Goal: Communication & Community: Answer question/provide support

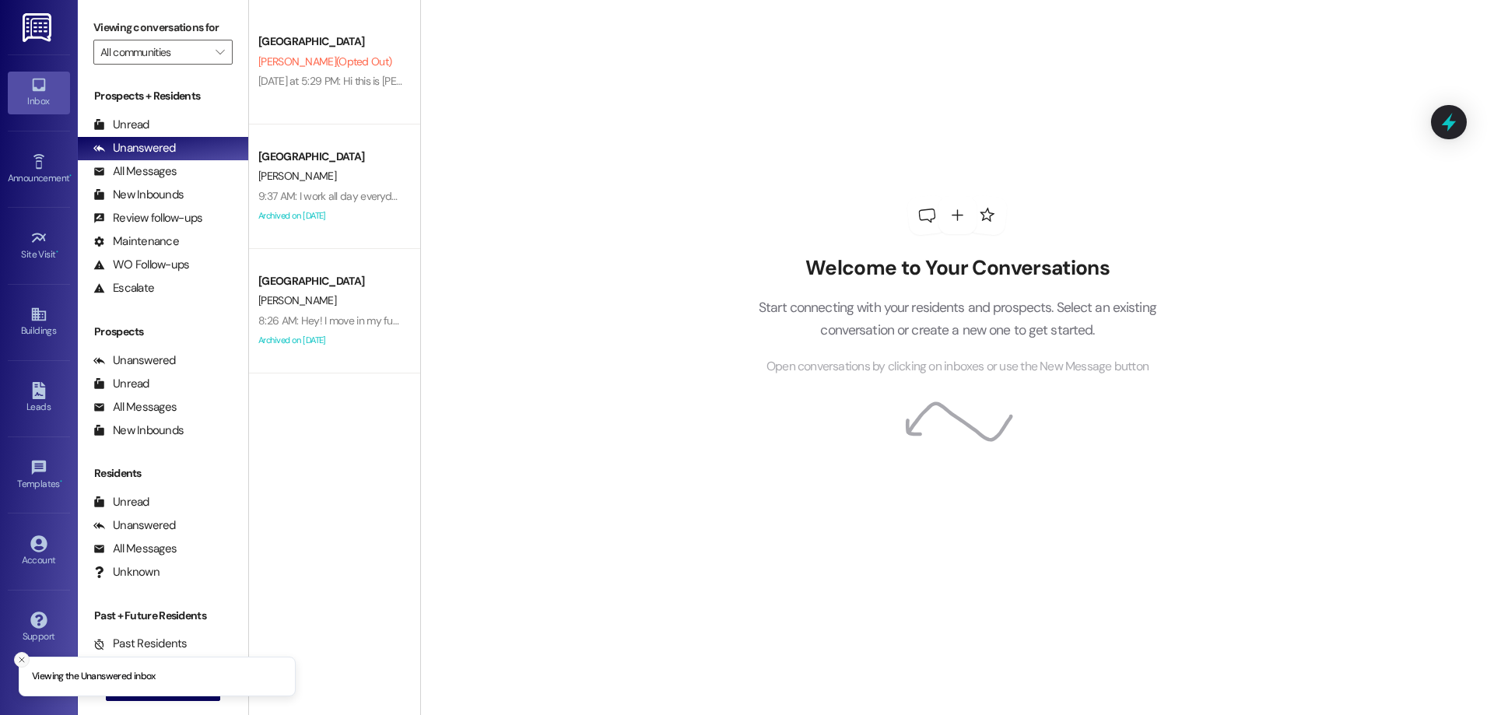
click at [19, 665] on button "Close toast" at bounding box center [22, 660] width 16 height 16
click at [146, 672] on div " New Message" at bounding box center [163, 688] width 115 height 39
click at [147, 687] on span "New Message" at bounding box center [172, 688] width 64 height 16
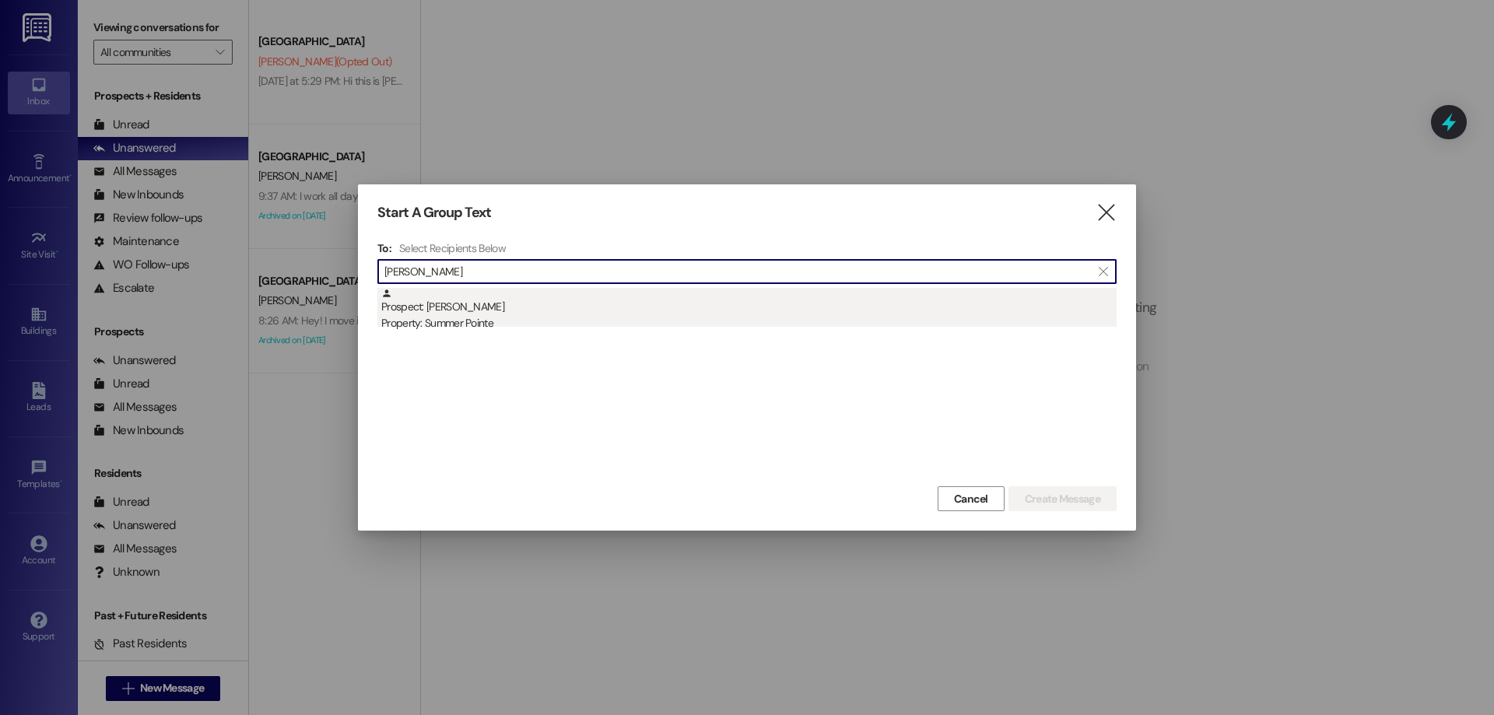
type input "[PERSON_NAME]"
click at [507, 316] on div "Property: Summer Pointe" at bounding box center [748, 323] width 735 height 16
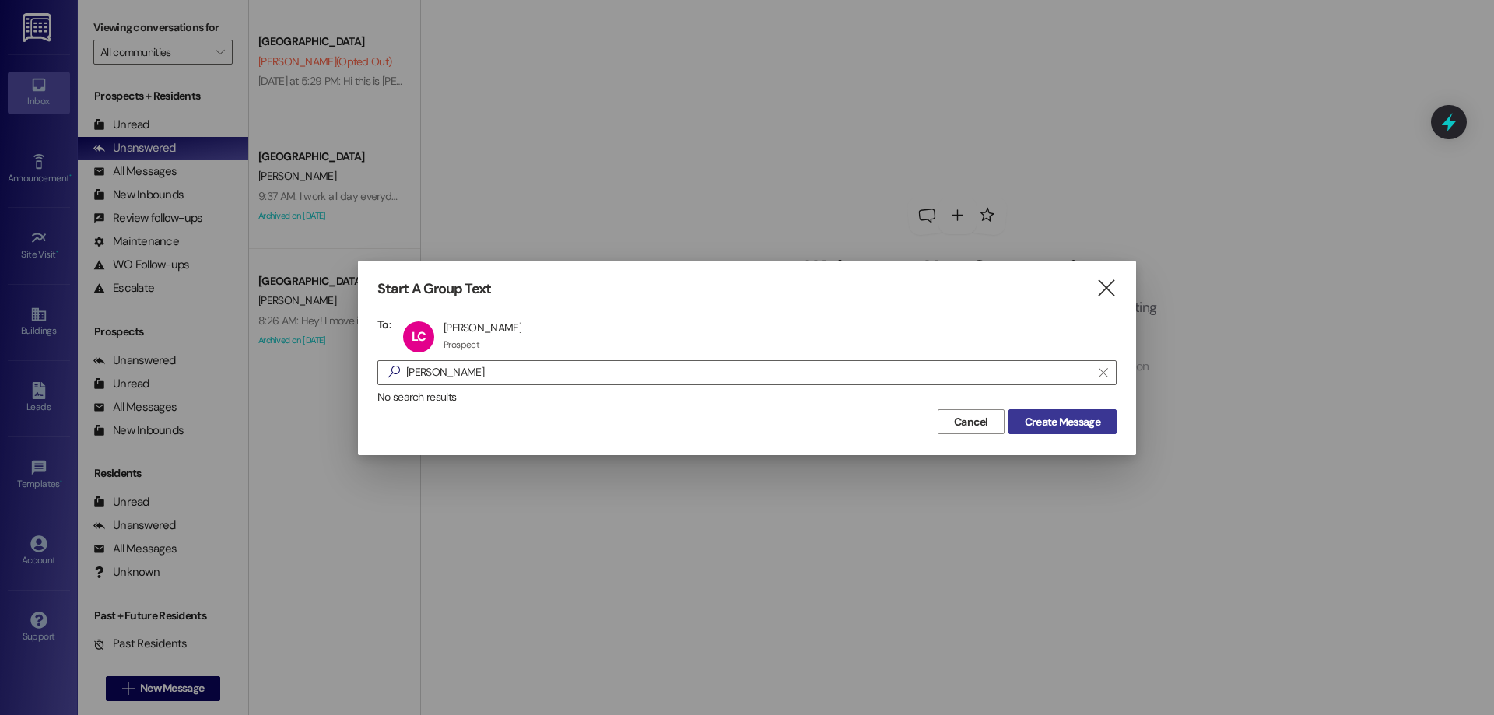
click at [1065, 423] on span "Create Message" at bounding box center [1062, 422] width 75 height 16
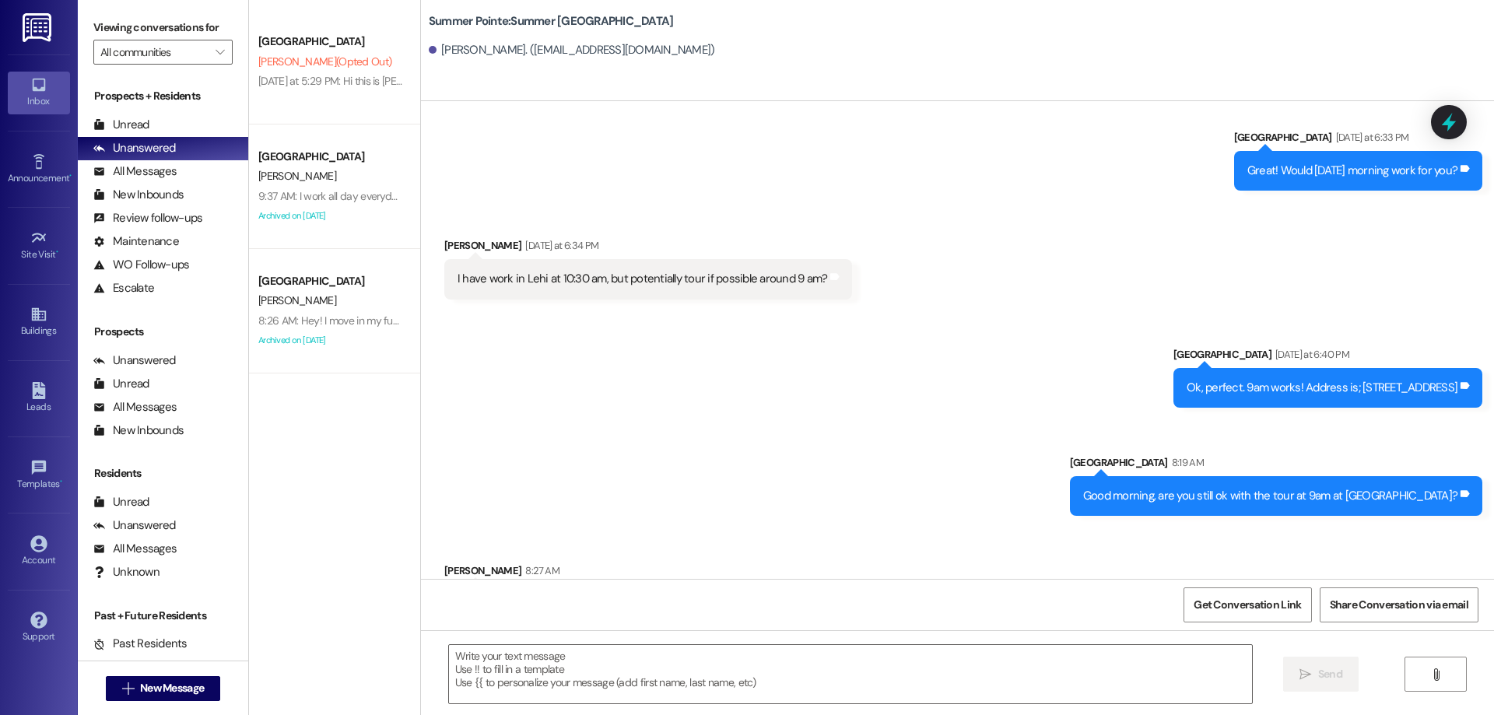
scroll to position [310, 0]
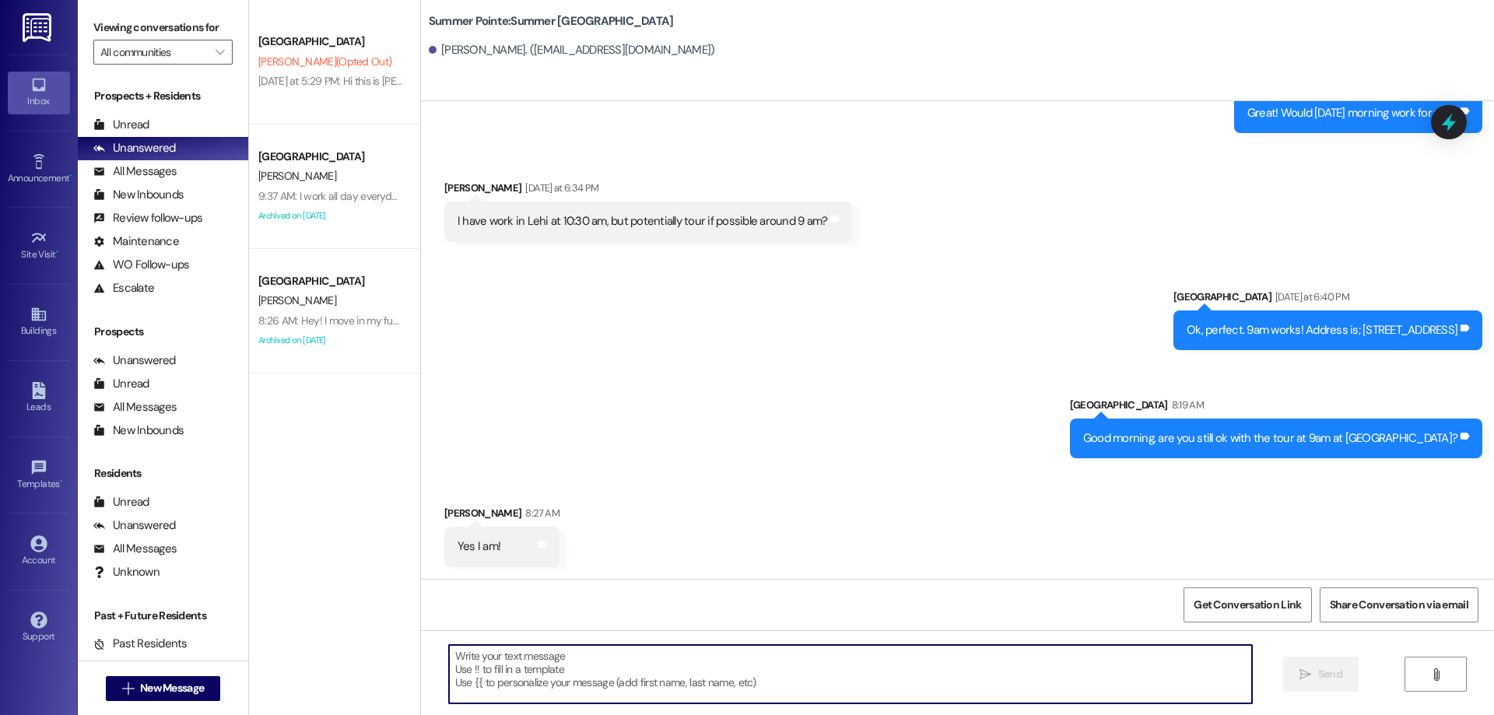
click at [812, 672] on textarea at bounding box center [850, 674] width 803 height 58
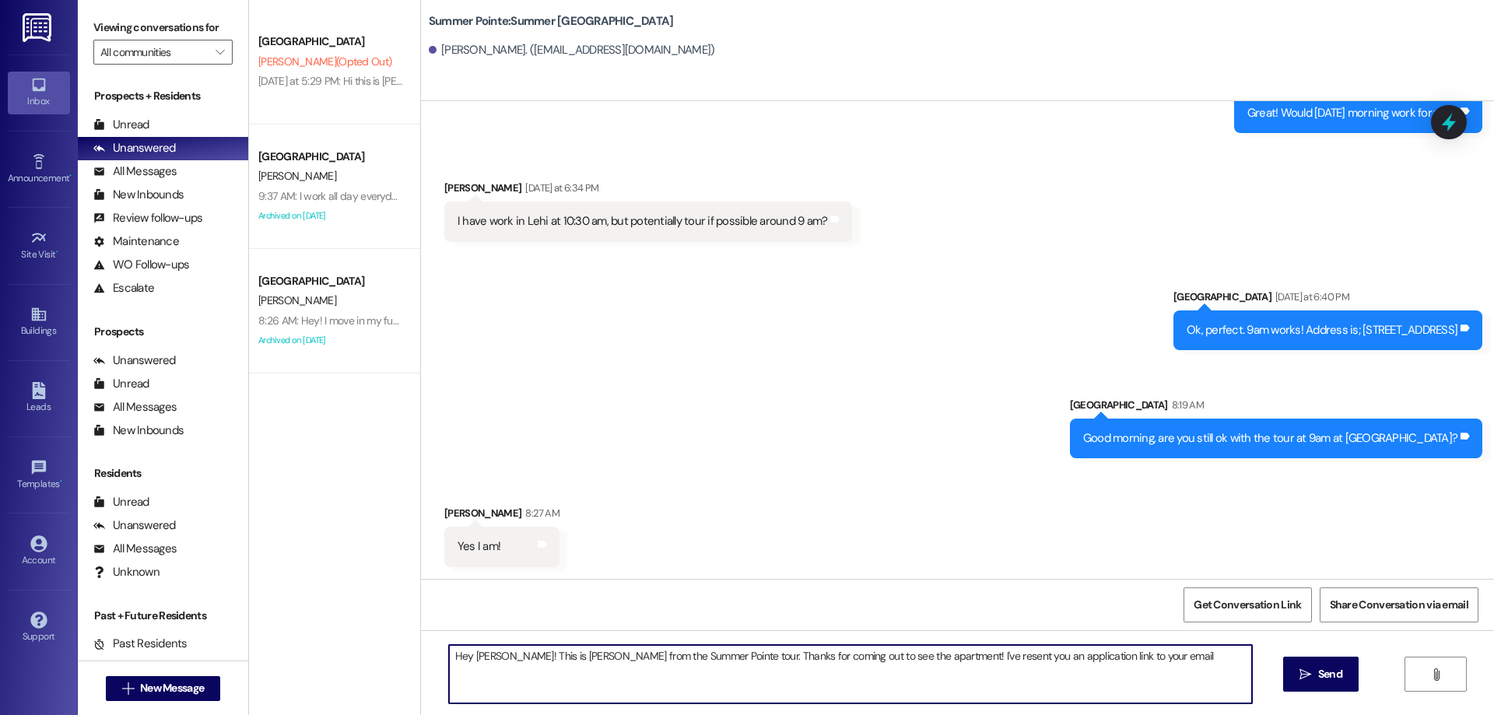
click at [911, 658] on textarea "Hey [PERSON_NAME]! This is [PERSON_NAME] from the Summer Pointe tour. Thanks fo…" at bounding box center [850, 674] width 803 height 58
click at [1127, 677] on textarea "Hey [PERSON_NAME]! This is [PERSON_NAME] from the Summer Pointe tour. Thanks fo…" at bounding box center [850, 674] width 803 height 58
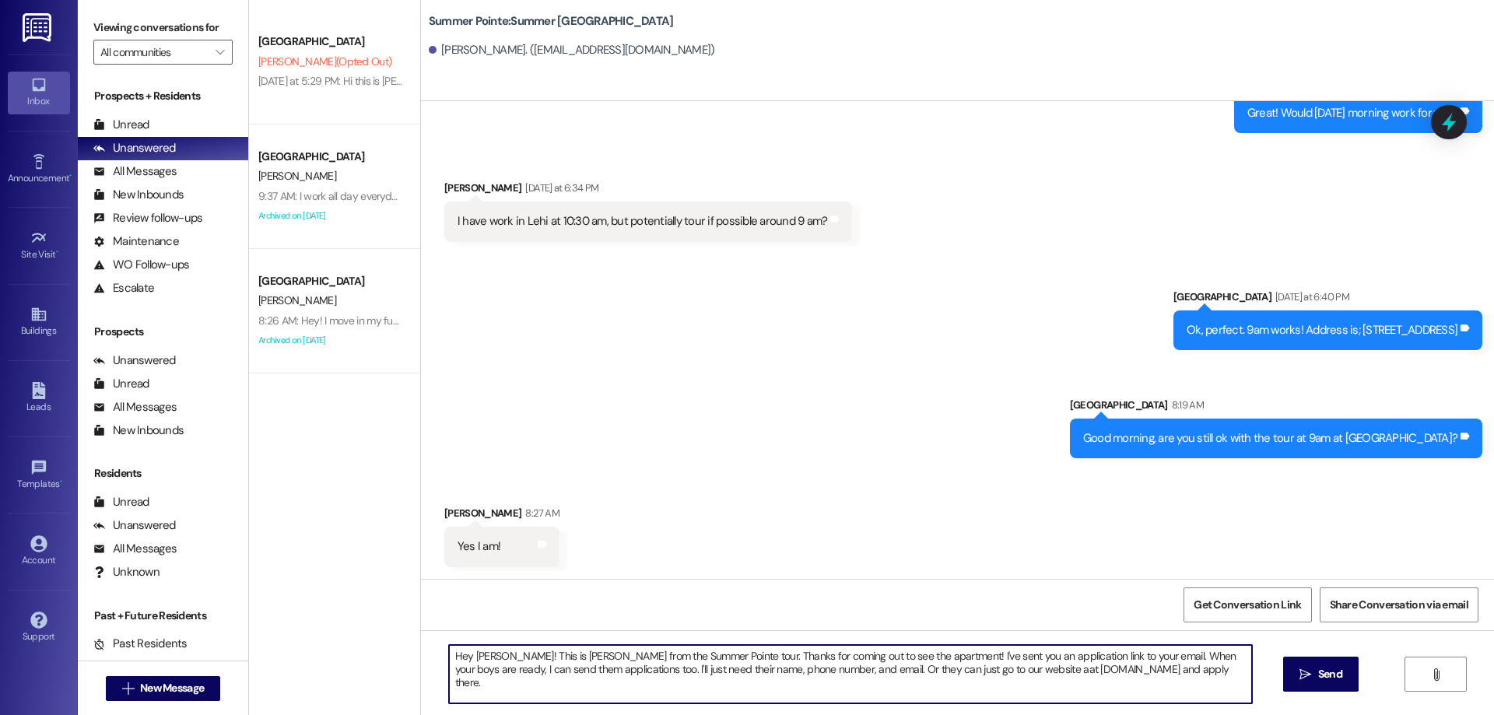
click at [955, 675] on textarea "Hey [PERSON_NAME]! This is [PERSON_NAME] from the Summer Pointe tour. Thanks fo…" at bounding box center [850, 674] width 803 height 58
click at [1195, 685] on textarea "Hey [PERSON_NAME]! This is [PERSON_NAME] from the Summer Pointe tour. Thanks fo…" at bounding box center [850, 674] width 803 height 58
type textarea "Hey [PERSON_NAME]! This is [PERSON_NAME] from the Summer Pointe tour. Thanks fo…"
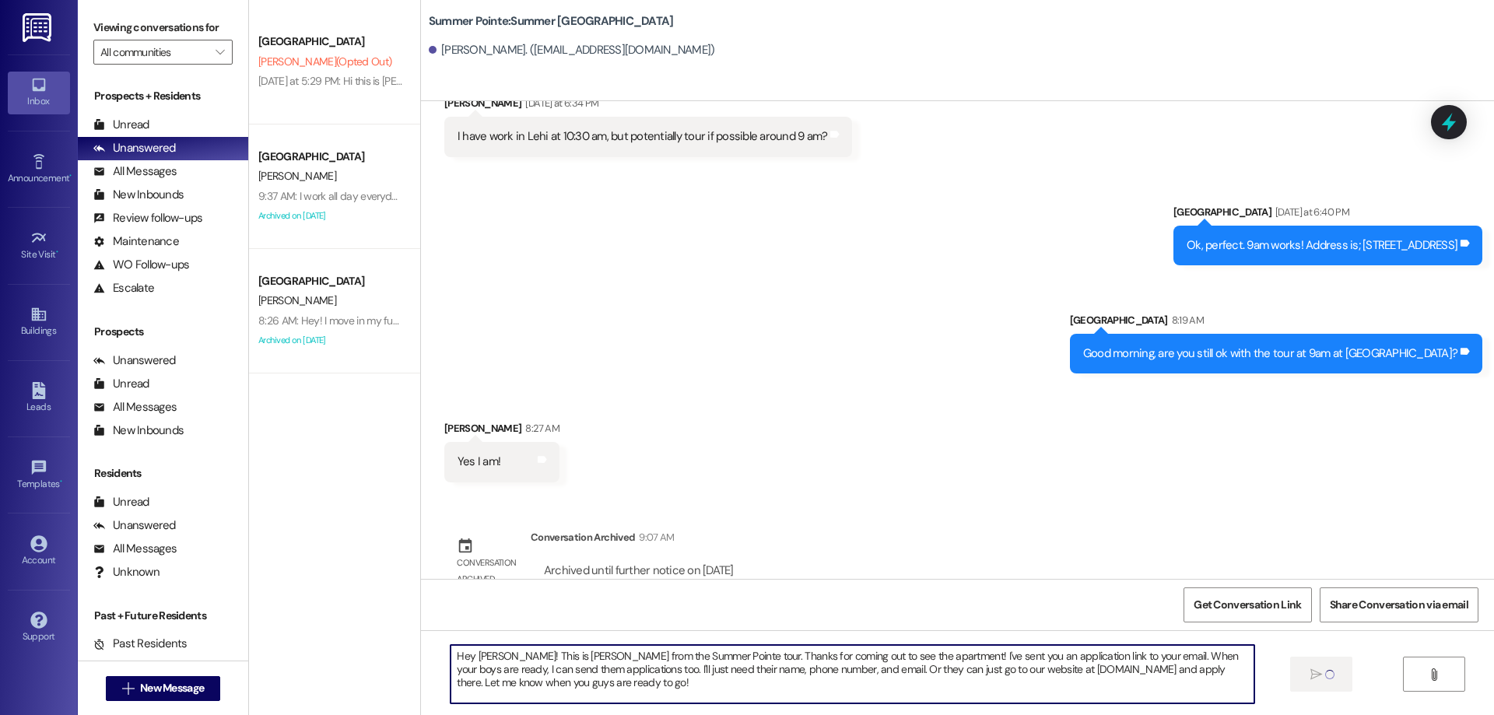
scroll to position [426, 0]
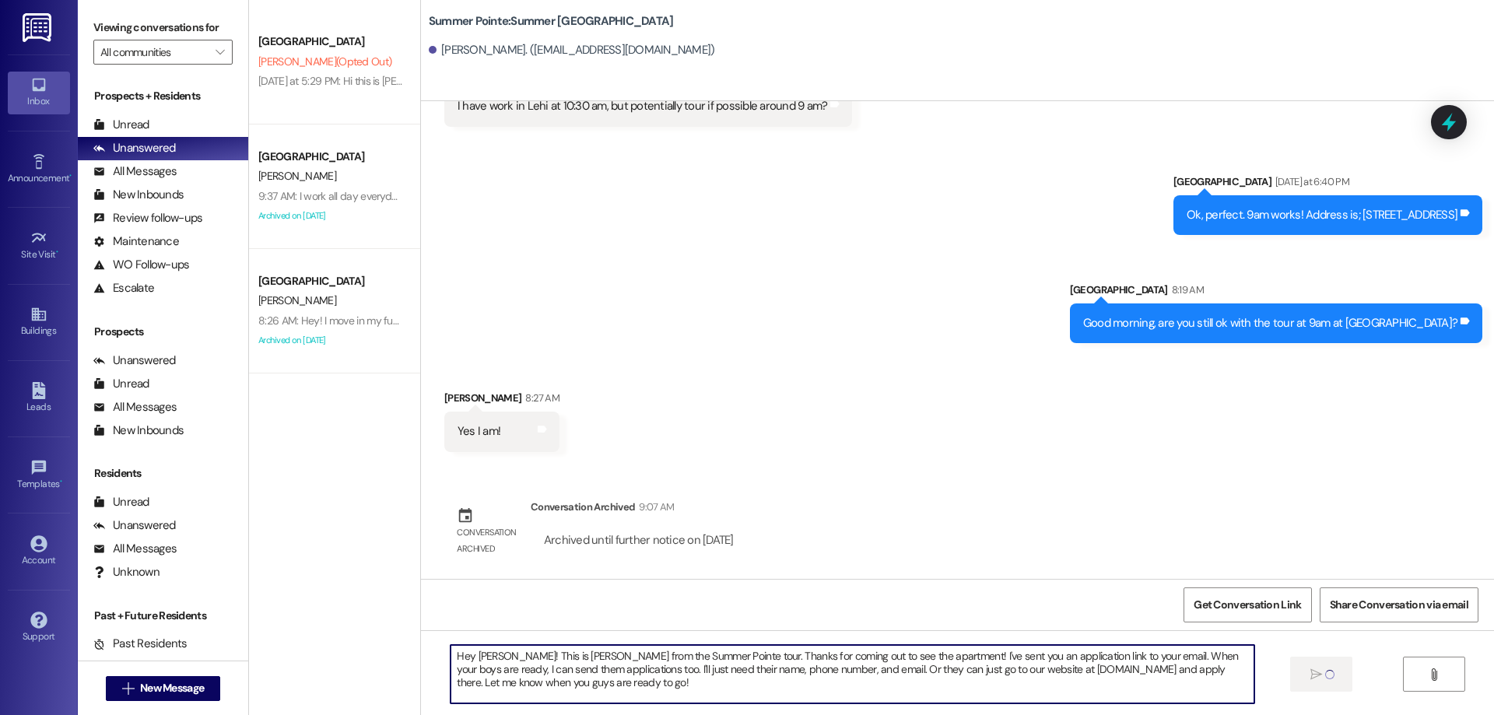
drag, startPoint x: 624, startPoint y: 696, endPoint x: 438, endPoint y: 651, distance: 191.4
click at [450, 651] on div "Hey [PERSON_NAME]! This is [PERSON_NAME] from the Summer Pointe tour. Thanks fo…" at bounding box center [852, 674] width 805 height 60
click at [629, 694] on textarea "Hey [PERSON_NAME]! This is [PERSON_NAME] from the Summer Pointe tour. Thanks fo…" at bounding box center [852, 674] width 803 height 58
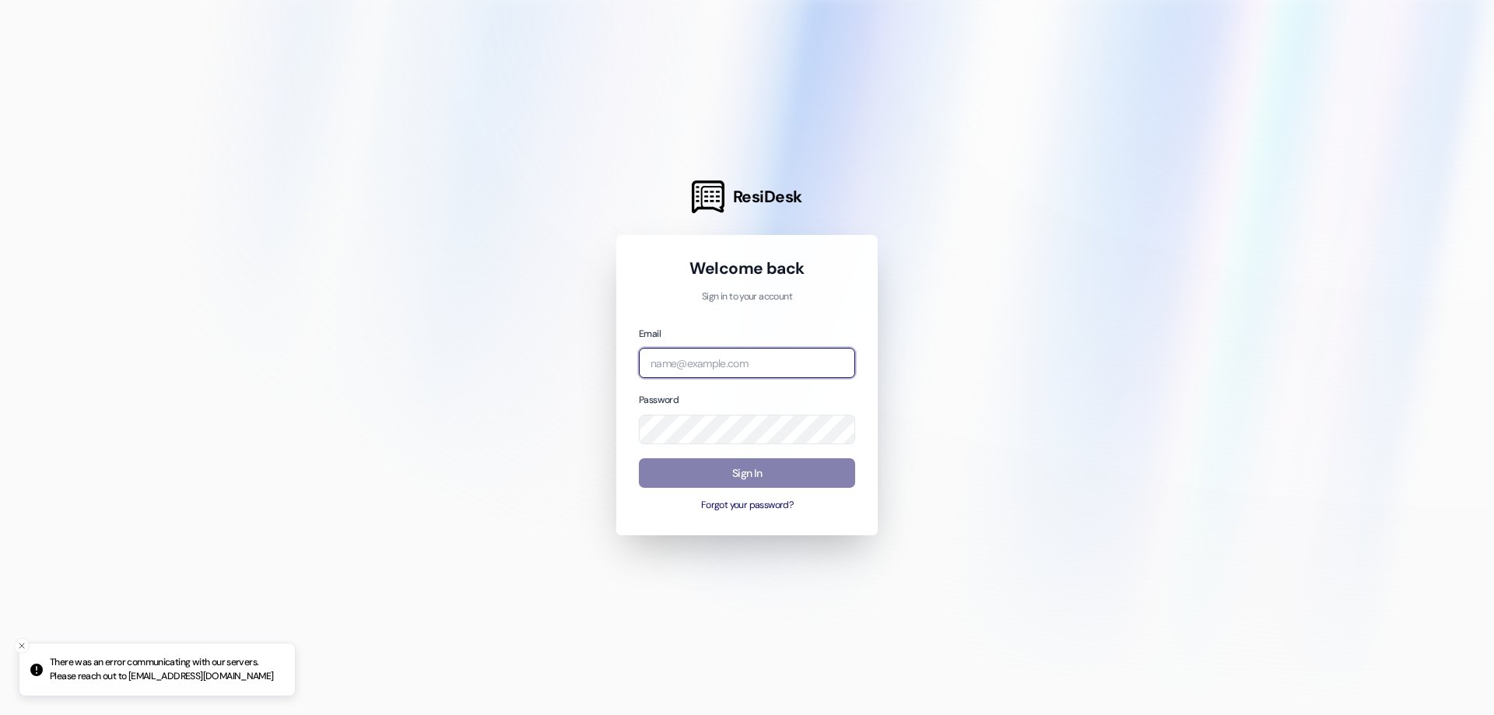
type input "[EMAIL_ADDRESS][DOMAIN_NAME]"
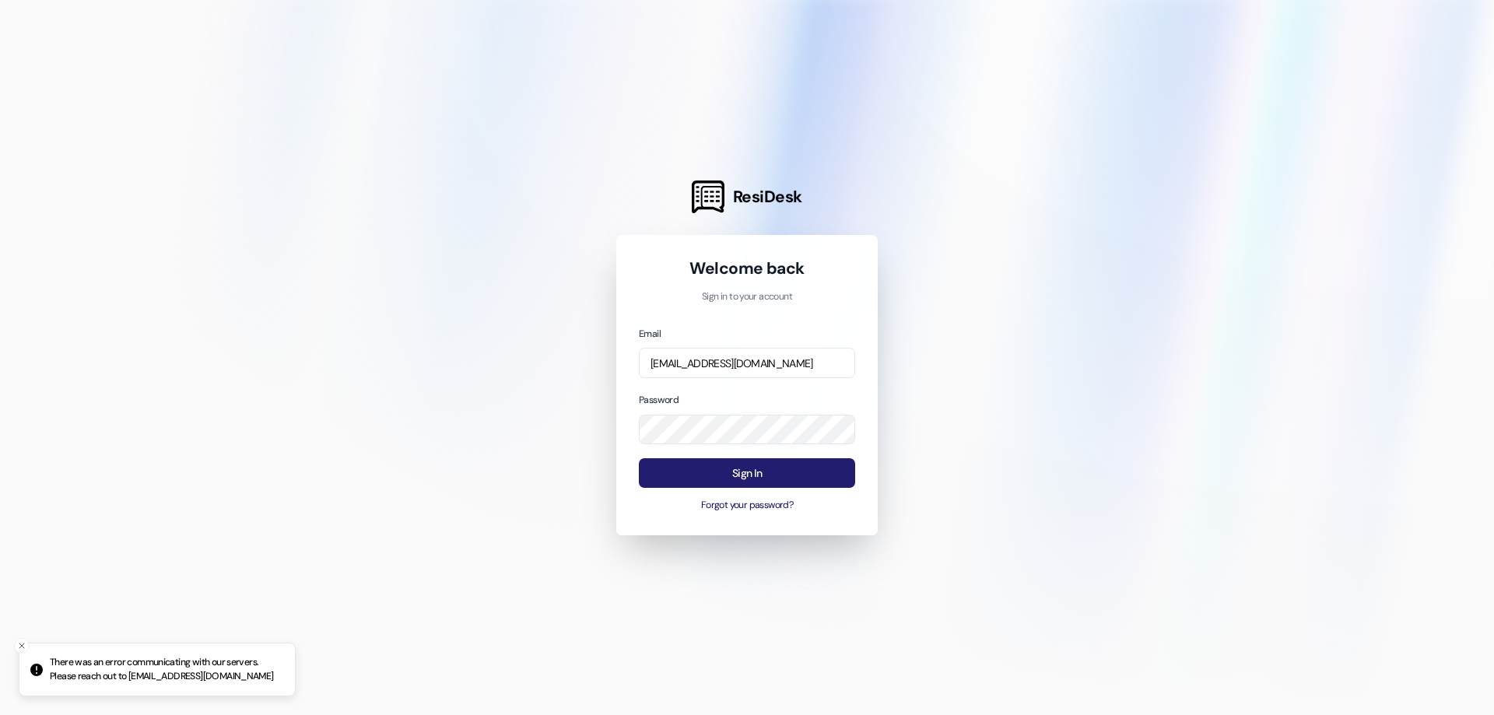
click at [693, 473] on button "Sign In" at bounding box center [747, 473] width 216 height 30
click at [731, 472] on button "Sign In" at bounding box center [747, 473] width 216 height 30
click at [678, 468] on button "Sign In" at bounding box center [747, 473] width 216 height 30
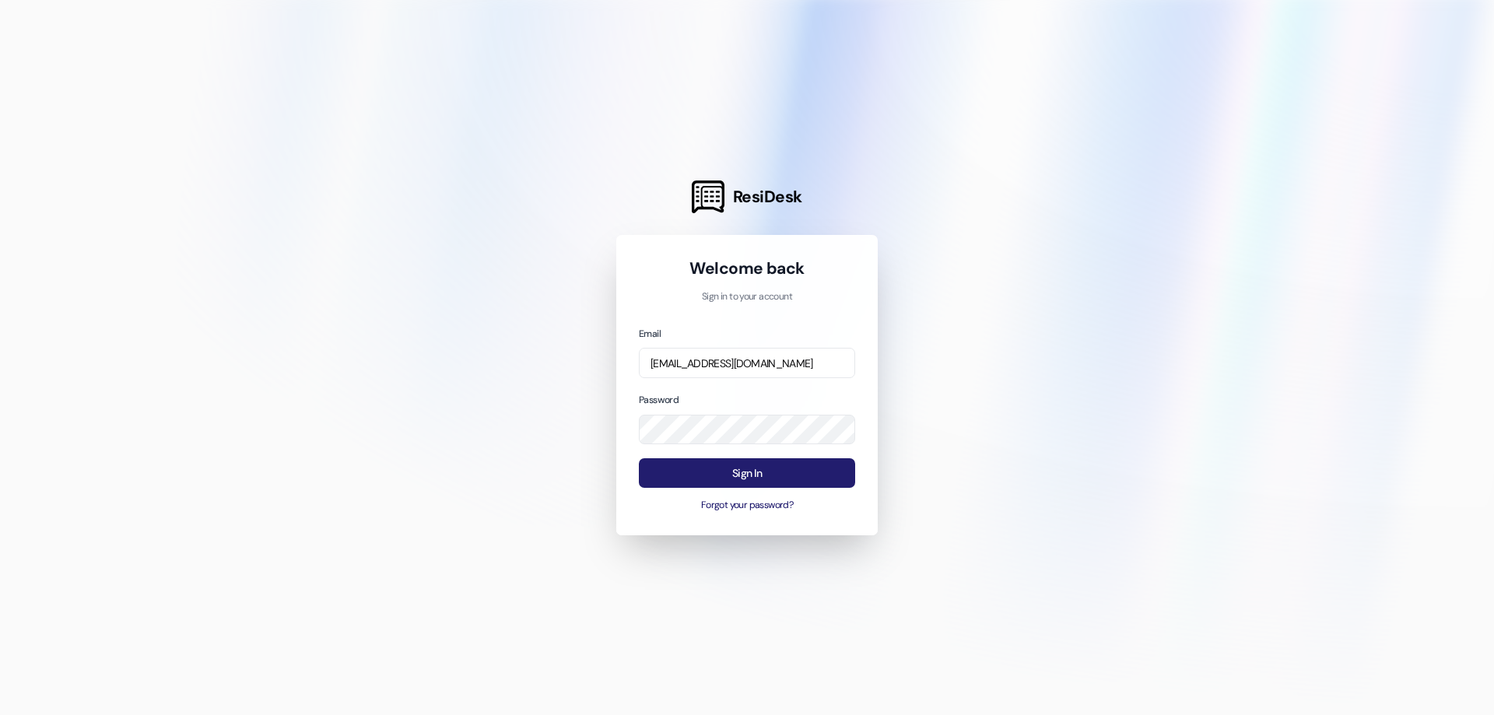
click at [678, 468] on button "Sign In" at bounding box center [747, 473] width 216 height 30
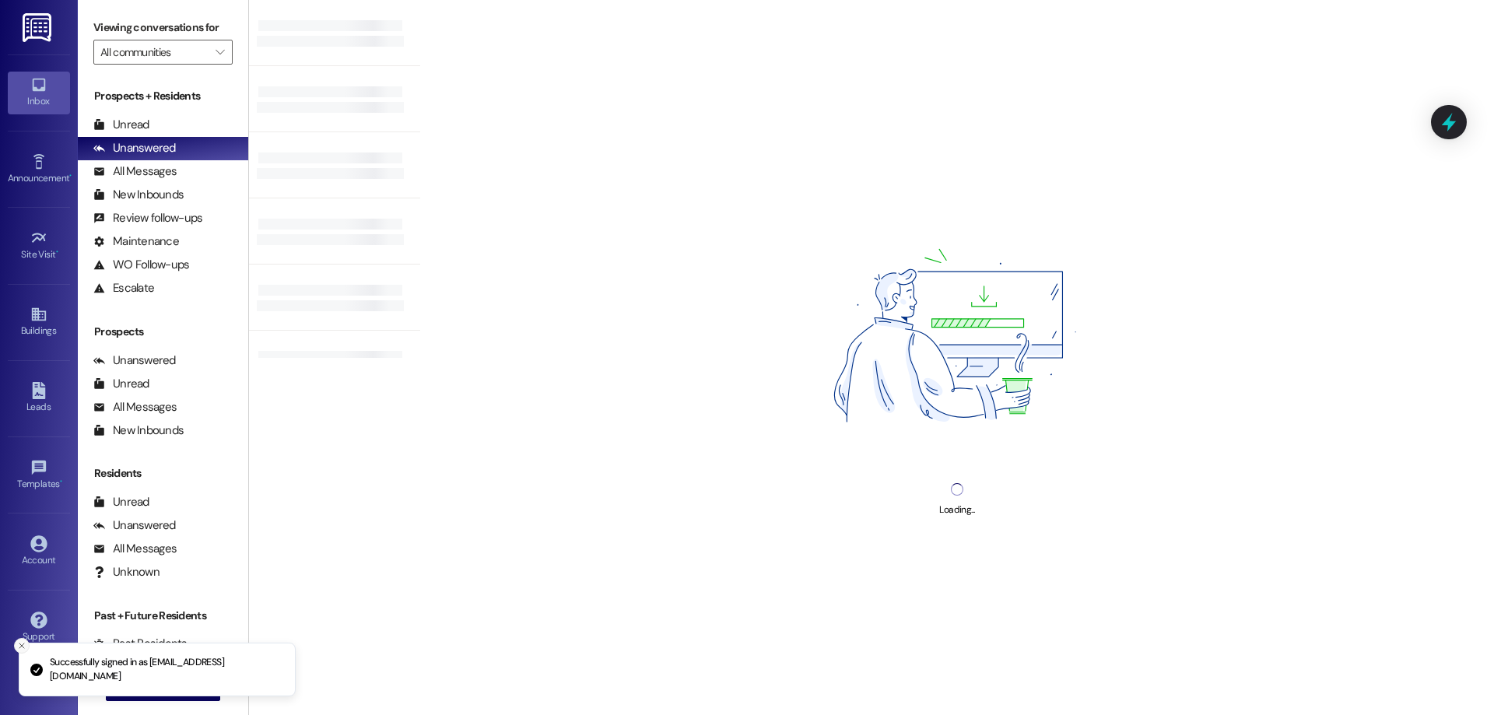
click at [14, 644] on div "Support" at bounding box center [39, 637] width 78 height 16
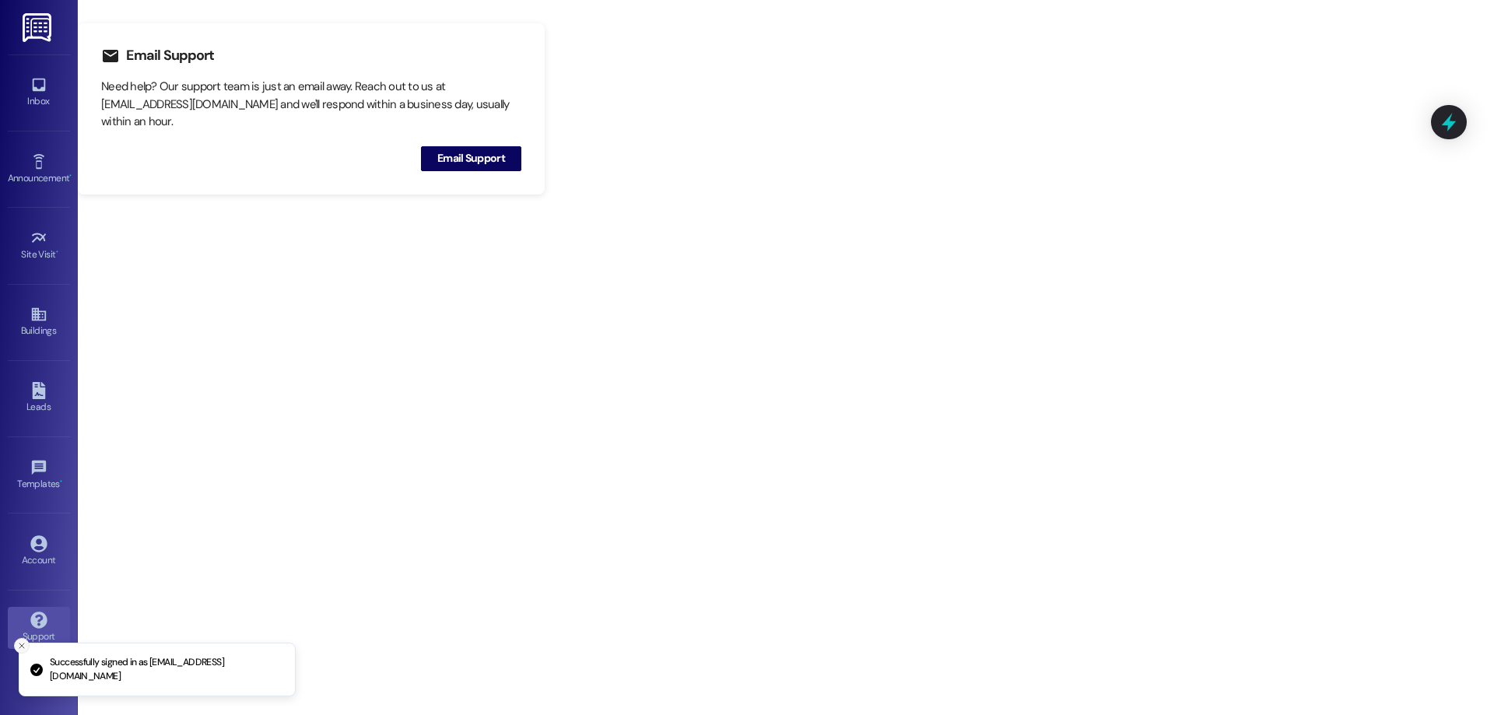
click at [19, 644] on line "Close toast" at bounding box center [21, 646] width 5 height 5
click at [40, 79] on icon at bounding box center [38, 85] width 13 height 13
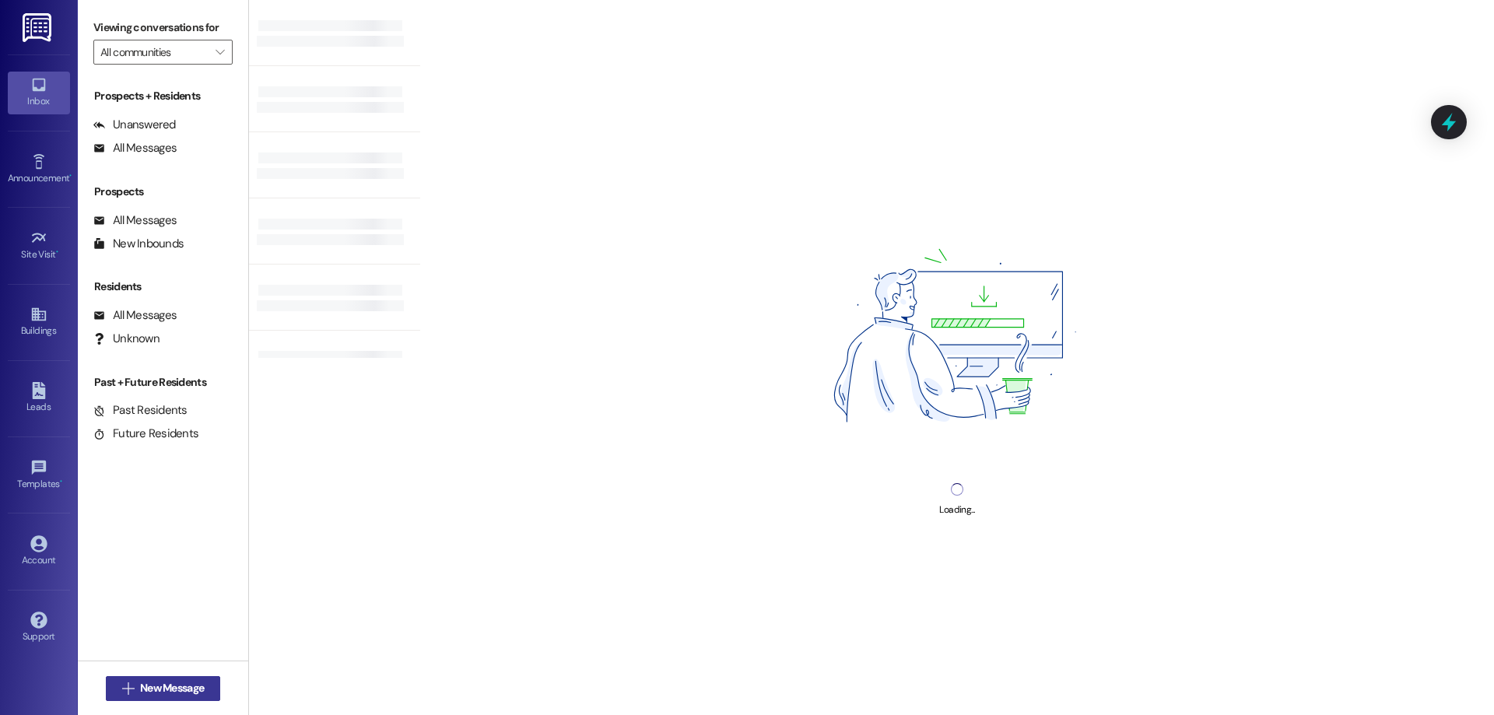
click at [167, 689] on span "New Message" at bounding box center [172, 688] width 64 height 16
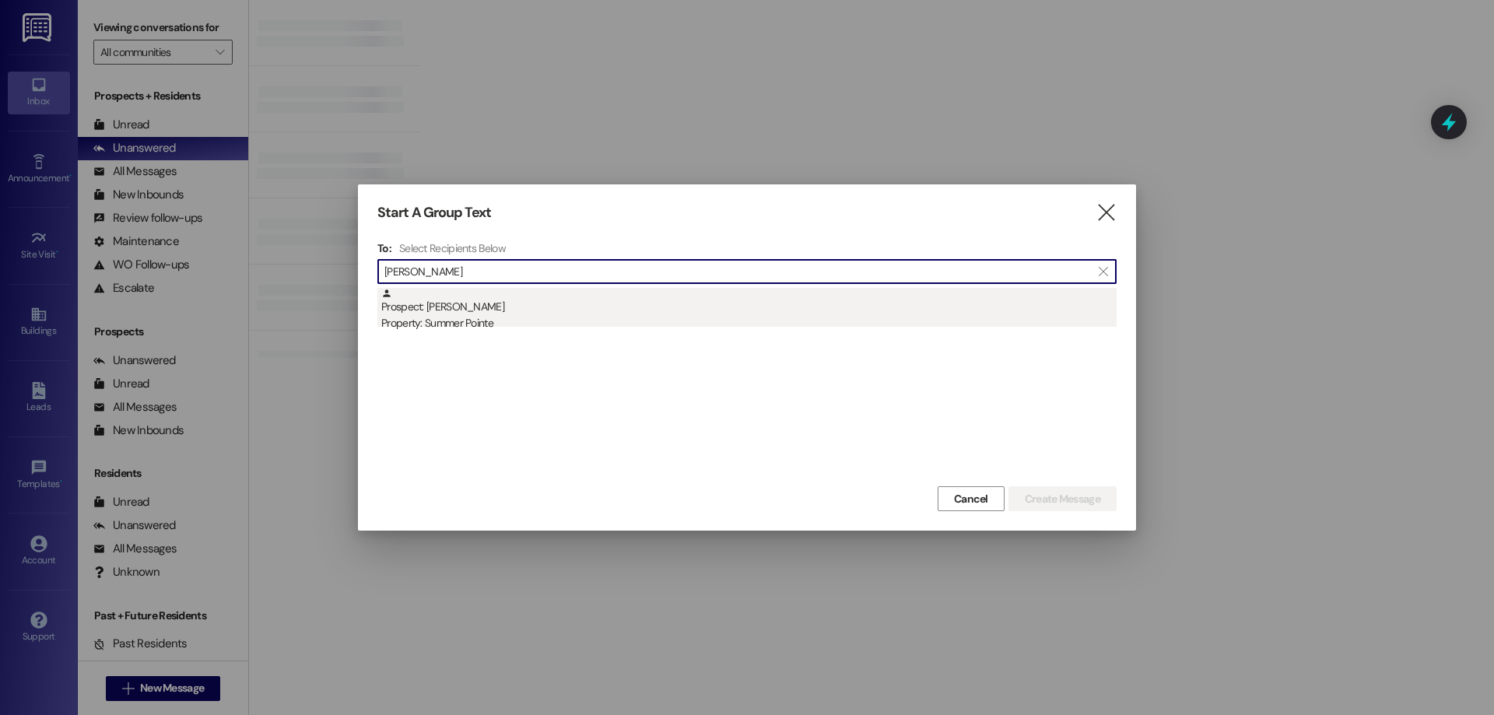
type input "luke child"
click at [486, 291] on div "Prospect: [PERSON_NAME] Property: Summer Pointe" at bounding box center [748, 310] width 735 height 44
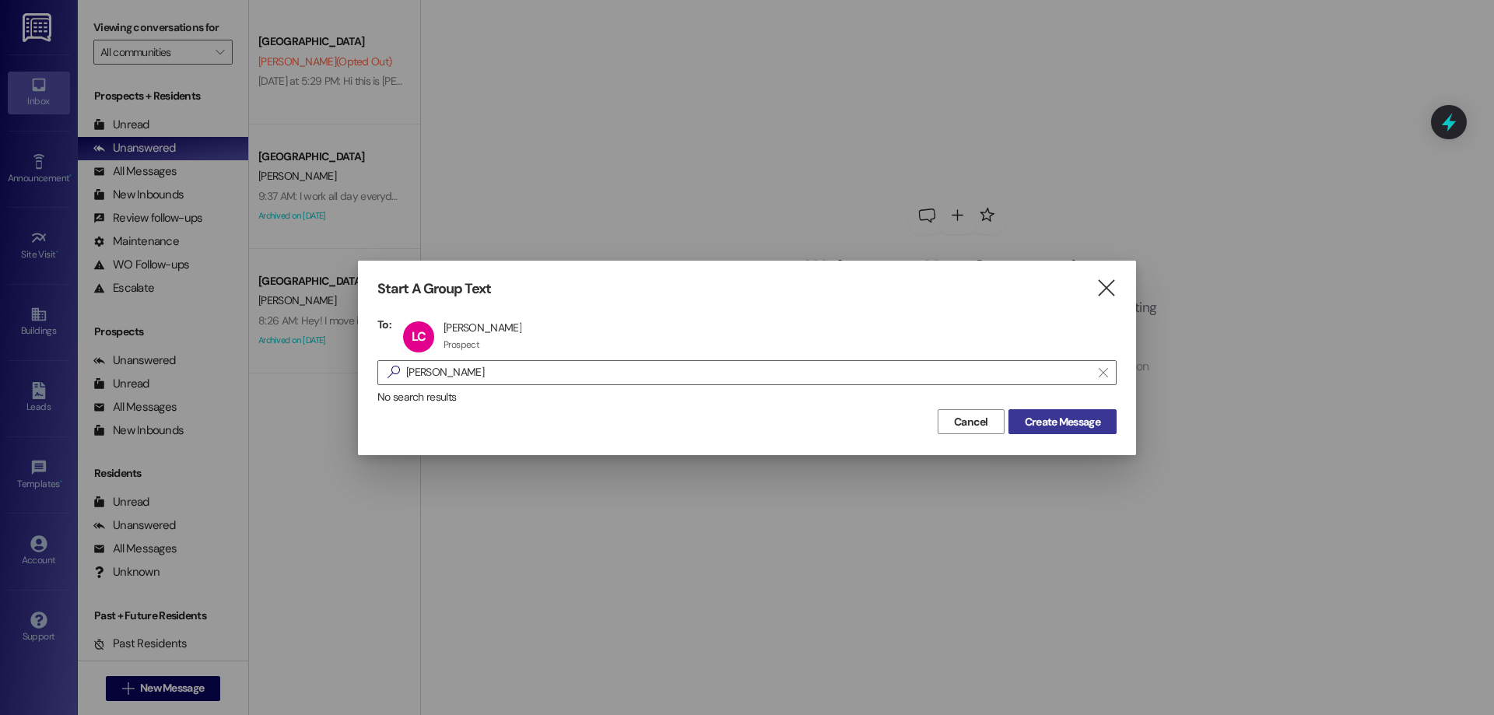
click at [1042, 417] on span "Create Message" at bounding box center [1062, 422] width 75 height 16
click at [1036, 423] on span "Create Message" at bounding box center [1062, 422] width 75 height 16
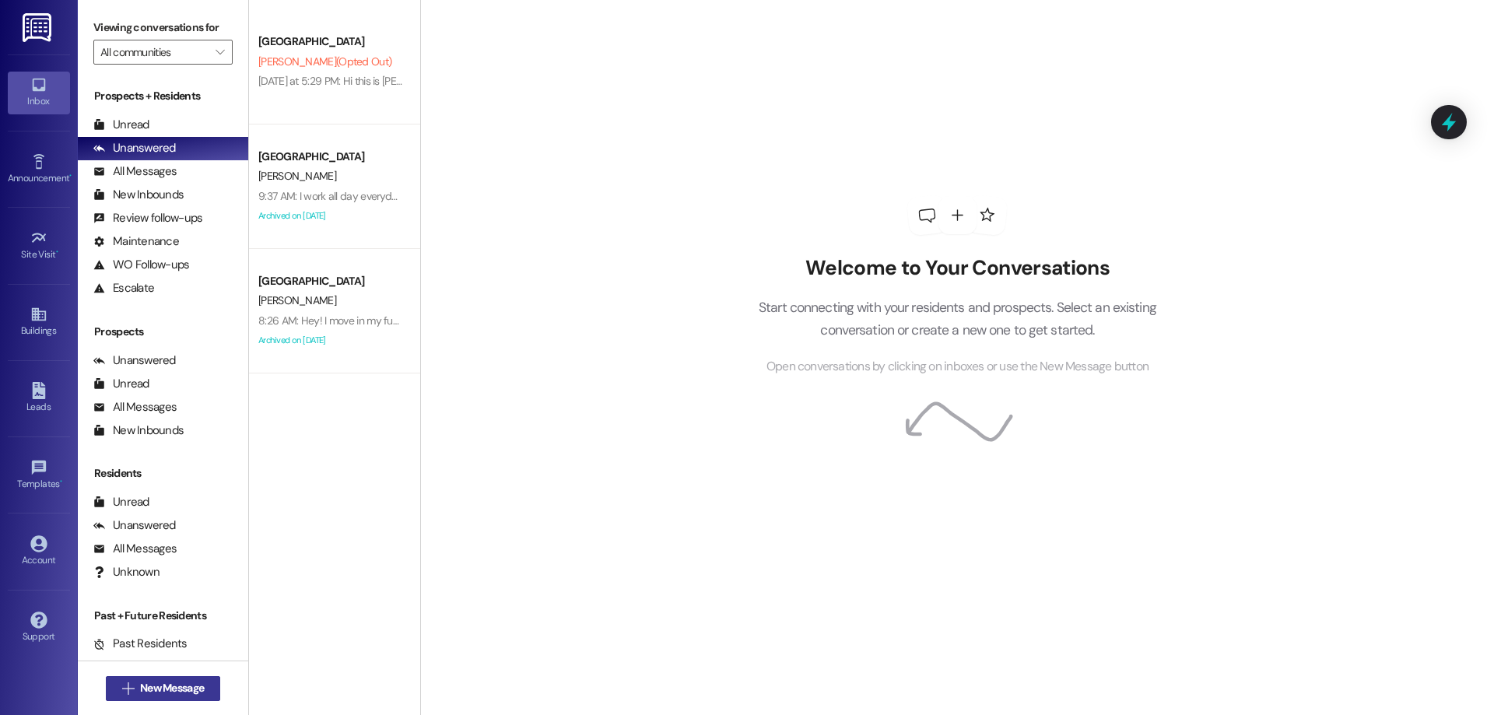
drag, startPoint x: 169, startPoint y: 688, endPoint x: 131, endPoint y: 691, distance: 38.3
click at [166, 689] on span "New Message" at bounding box center [172, 688] width 64 height 16
click at [156, 684] on span "New Message" at bounding box center [172, 688] width 64 height 16
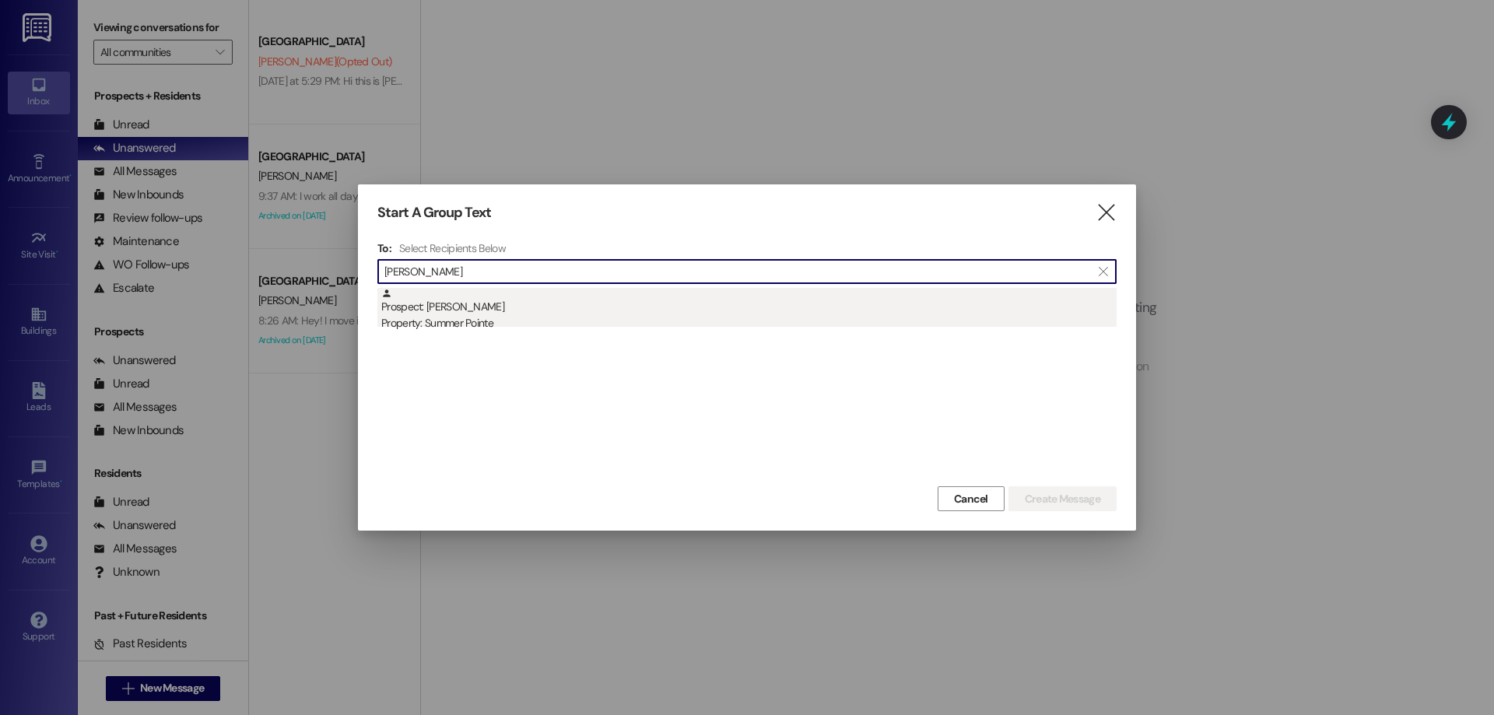
type input "luke childs"
click at [715, 318] on div "Property: Summer Pointe" at bounding box center [748, 323] width 735 height 16
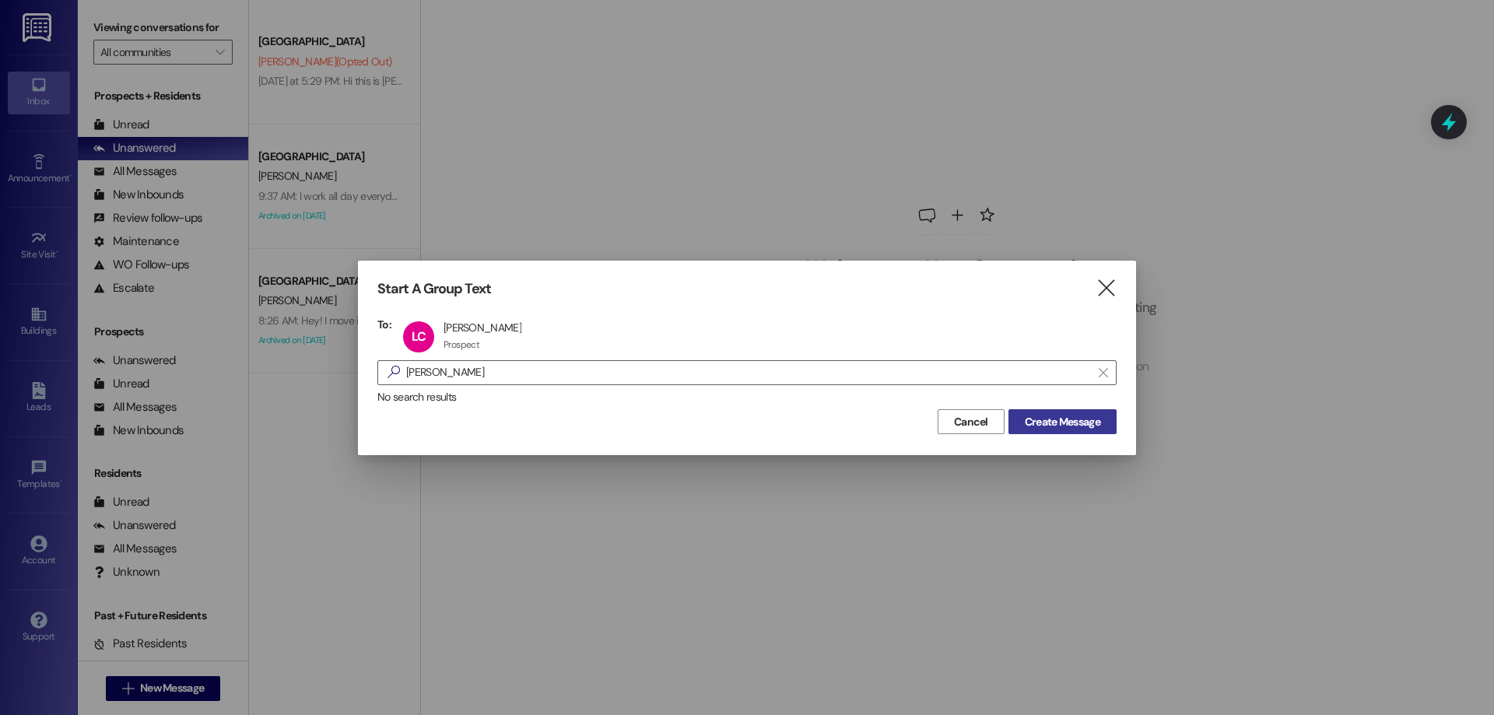
click at [1039, 428] on span "Create Message" at bounding box center [1062, 422] width 75 height 16
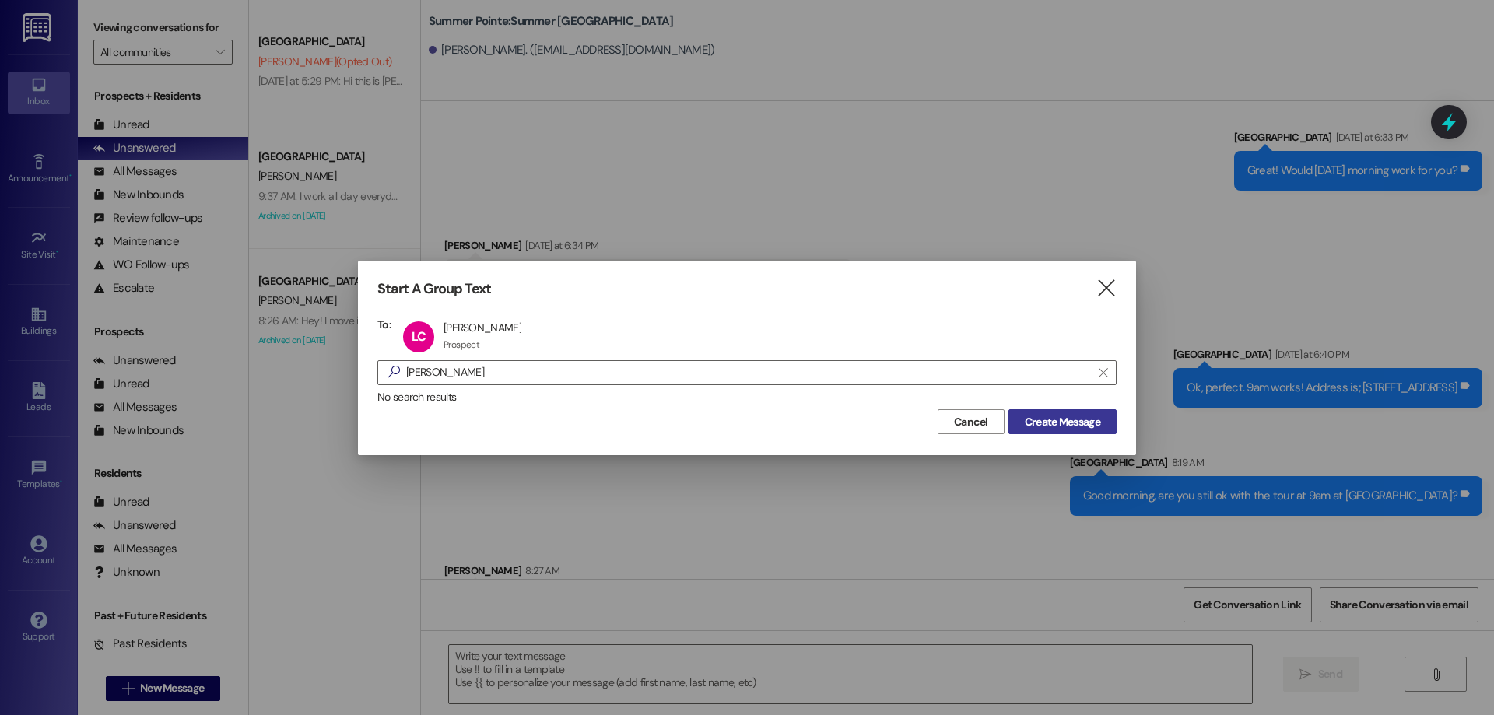
scroll to position [310, 0]
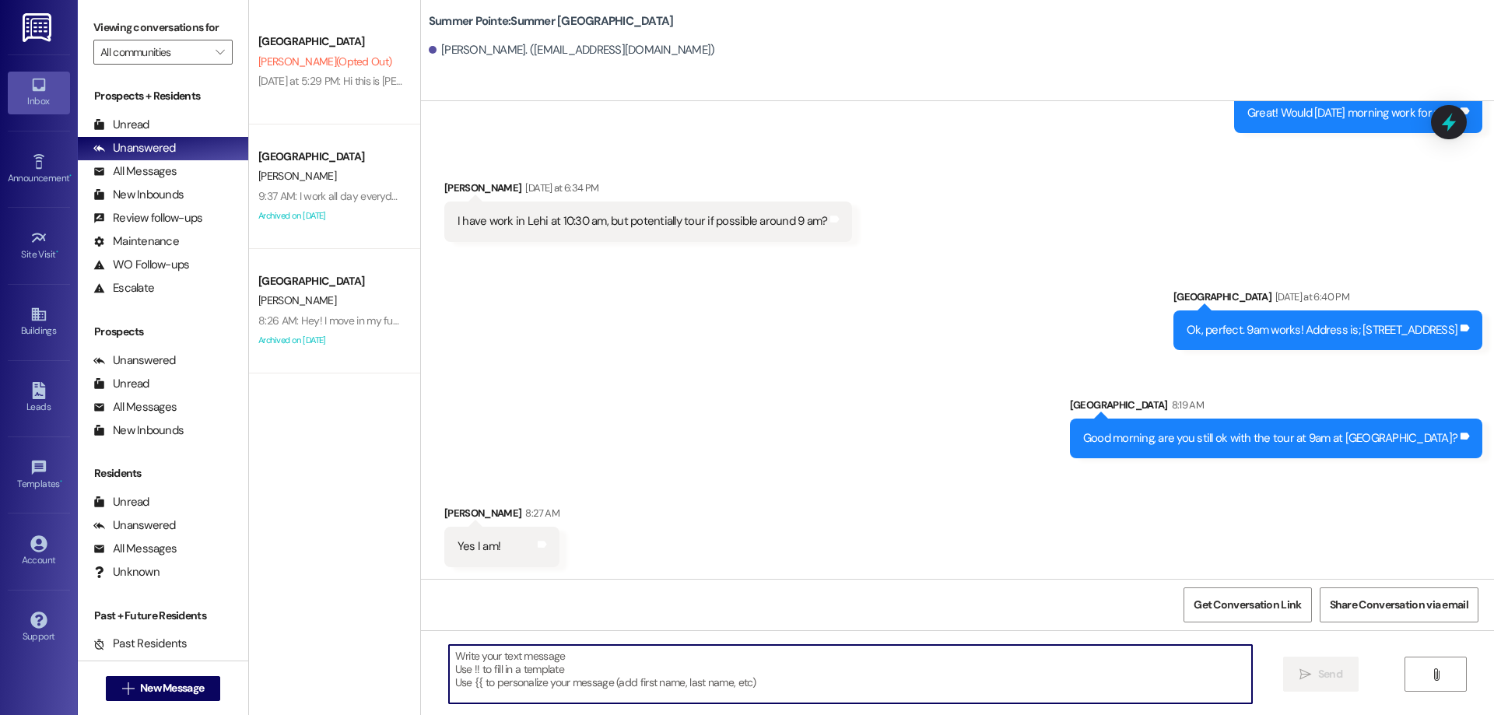
click at [657, 668] on textarea at bounding box center [850, 674] width 803 height 58
paste textarea "Hey [PERSON_NAME]! This is [PERSON_NAME] from the Summer Pointe tour. Thanks fo…"
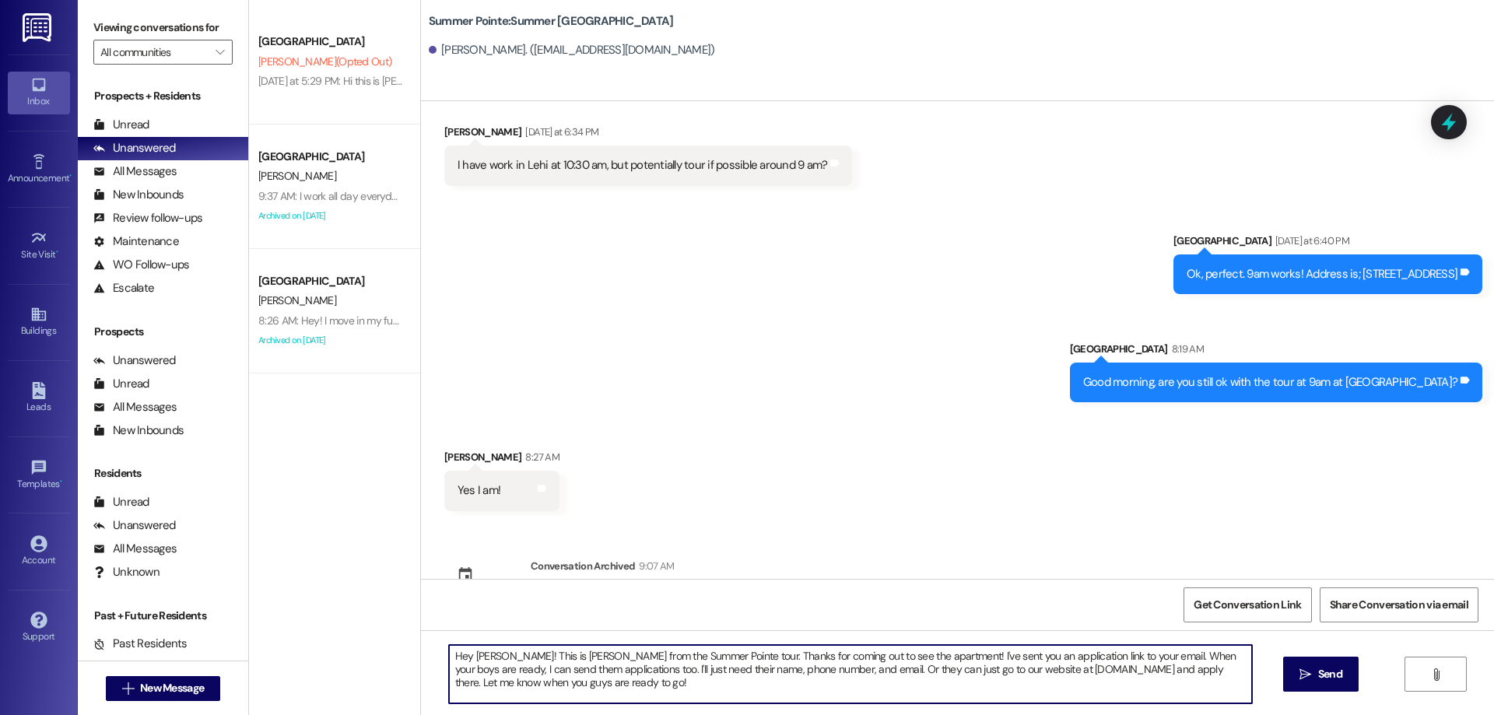
scroll to position [426, 0]
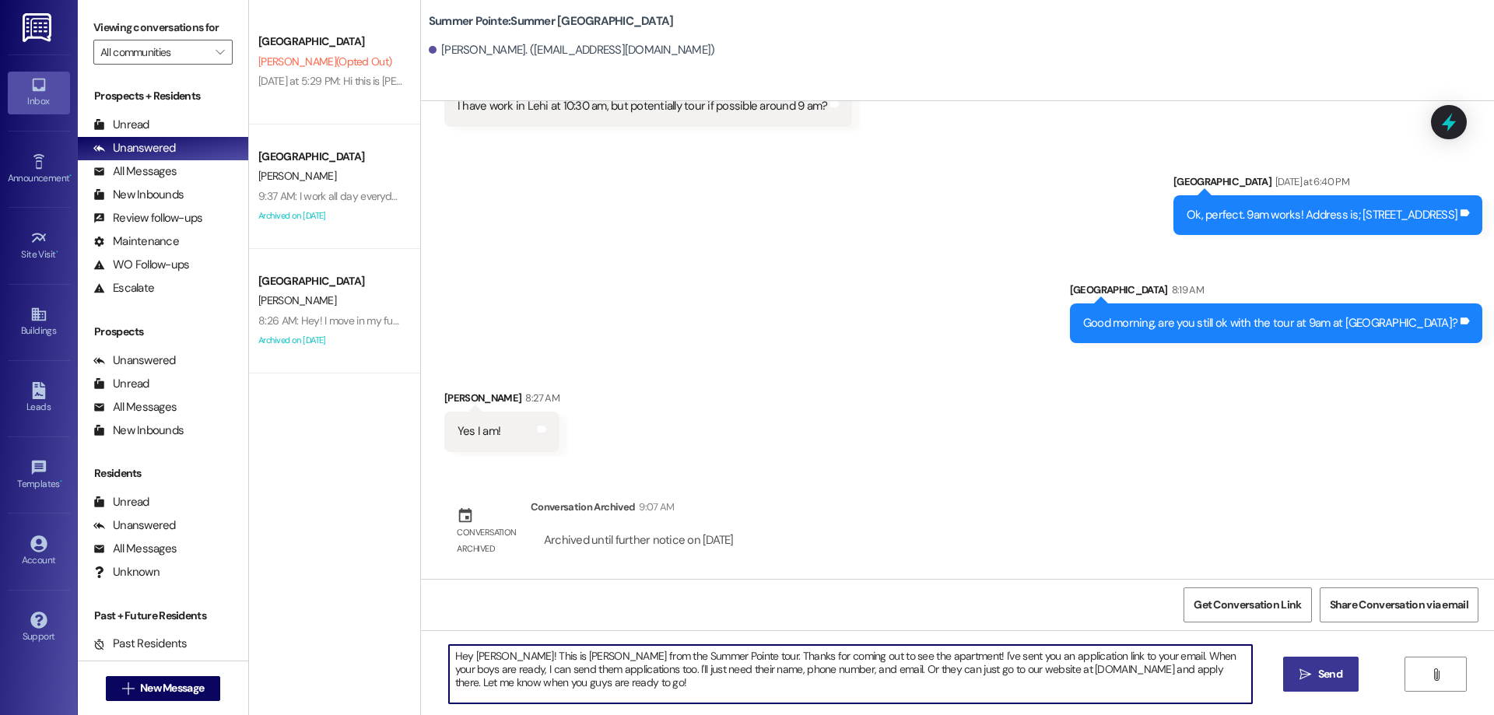
type textarea "Hey [PERSON_NAME]! This is [PERSON_NAME] from the Summer Pointe tour. Thanks fo…"
click at [1323, 666] on span "Send" at bounding box center [1330, 674] width 24 height 16
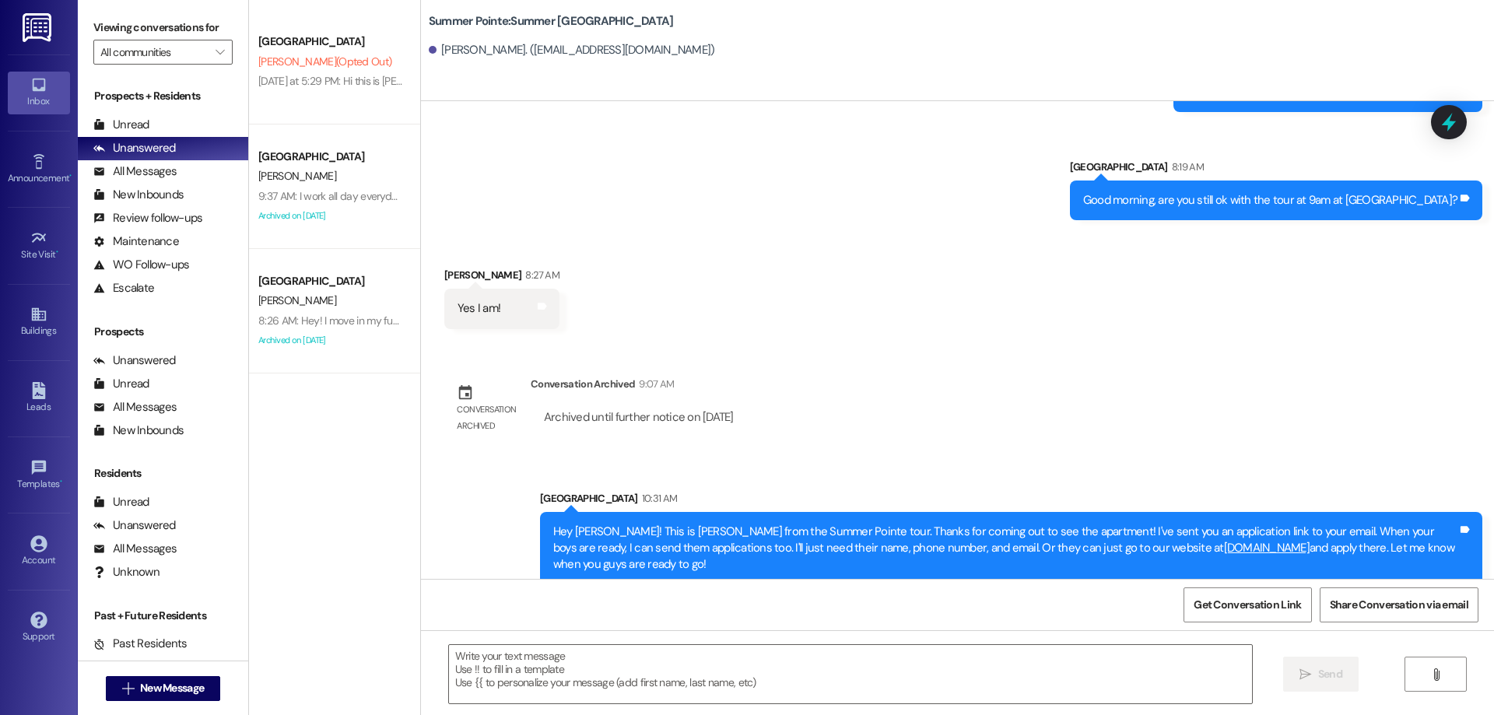
scroll to position [567, 0]
